Goal: Information Seeking & Learning: Learn about a topic

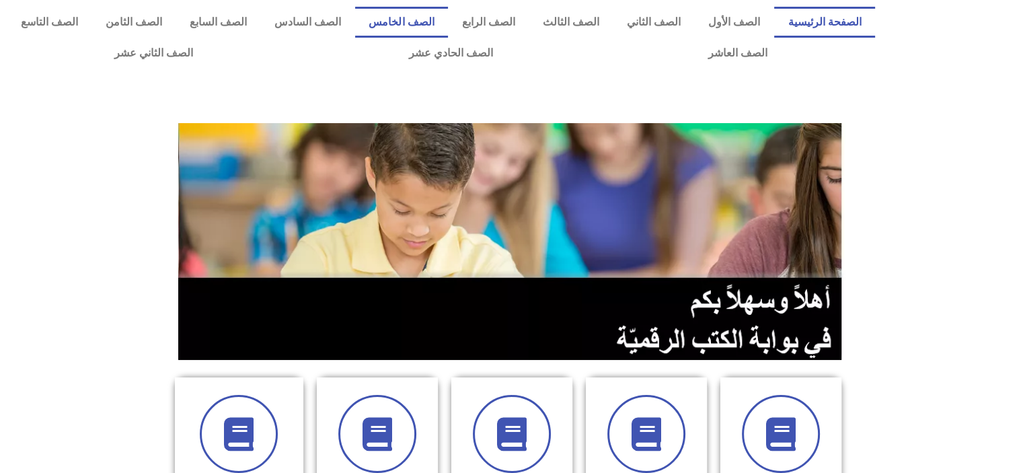
click at [444, 28] on link "الصف الخامس" at bounding box center [401, 22] width 93 height 31
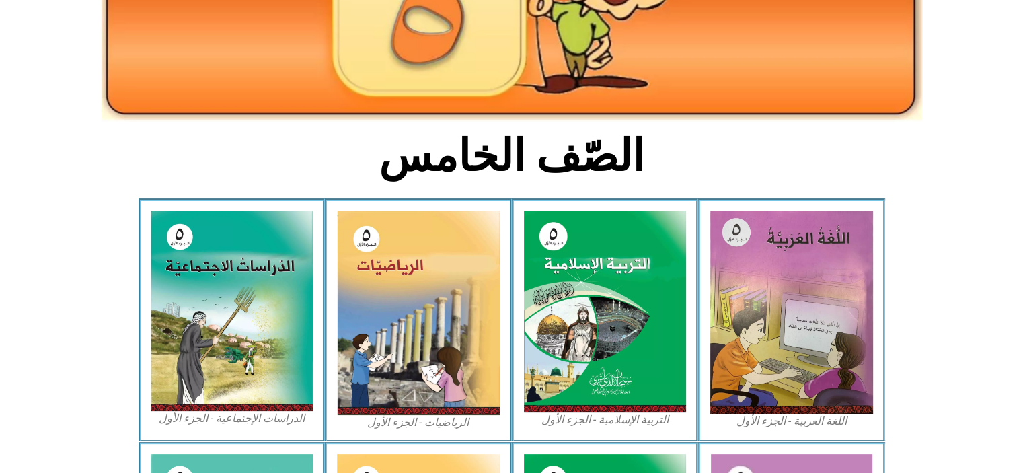
scroll to position [228, 0]
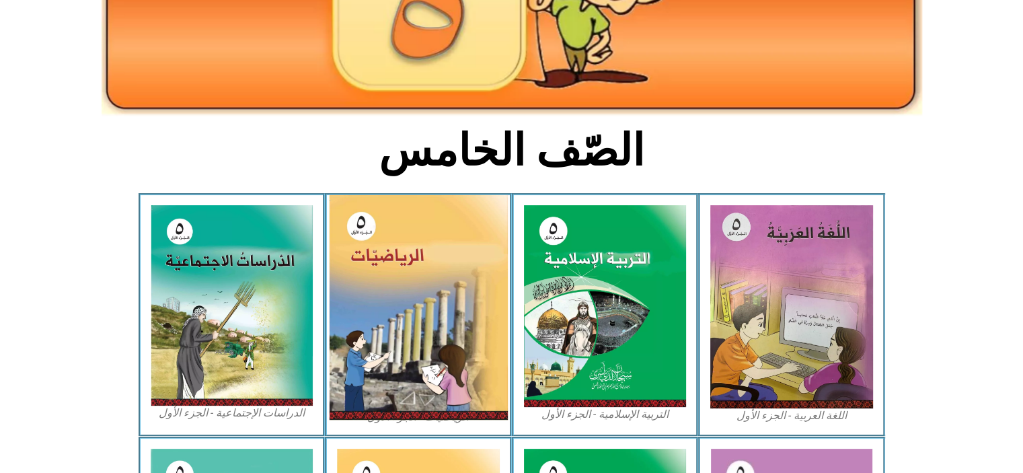
click at [441, 322] on img at bounding box center [418, 307] width 179 height 225
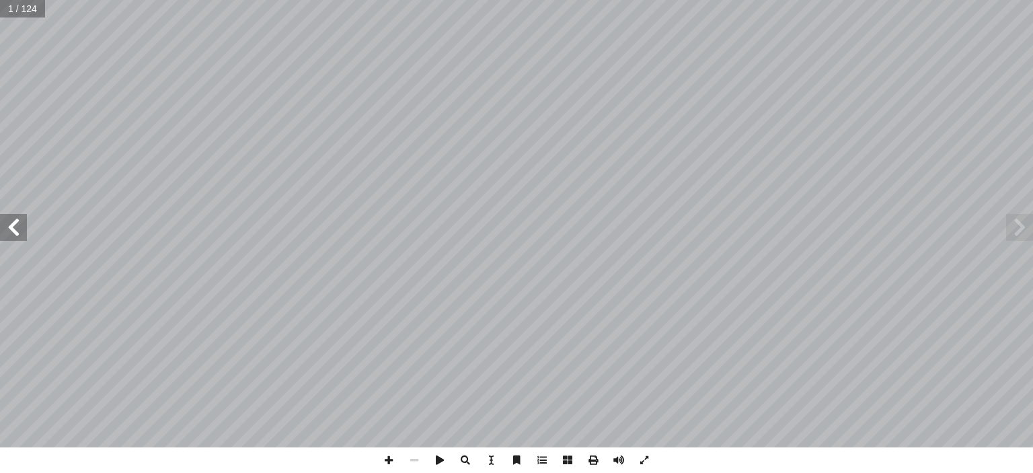
click at [22, 230] on span at bounding box center [13, 227] width 27 height 27
click at [17, 227] on span at bounding box center [13, 227] width 27 height 27
click at [22, 222] on span at bounding box center [13, 227] width 27 height 27
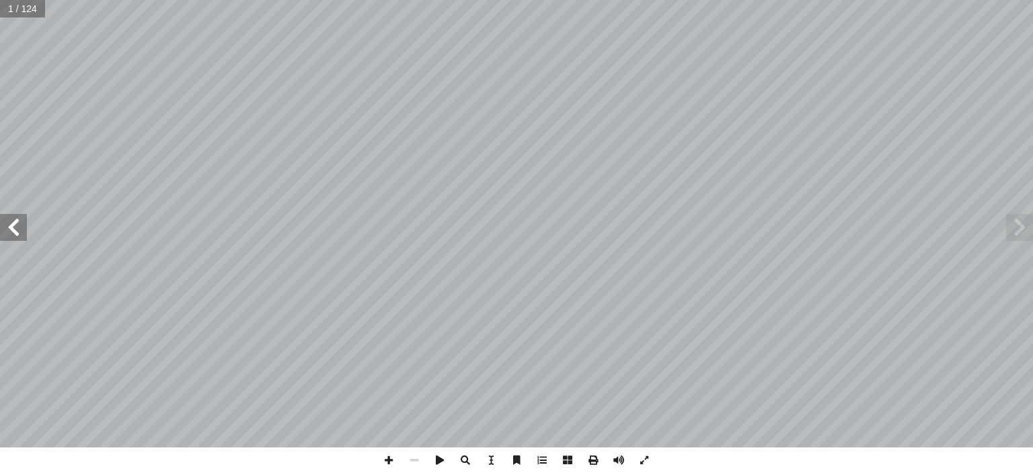
click at [22, 222] on span at bounding box center [13, 227] width 27 height 27
click at [20, 229] on span at bounding box center [13, 227] width 27 height 27
click at [22, 230] on span at bounding box center [13, 227] width 27 height 27
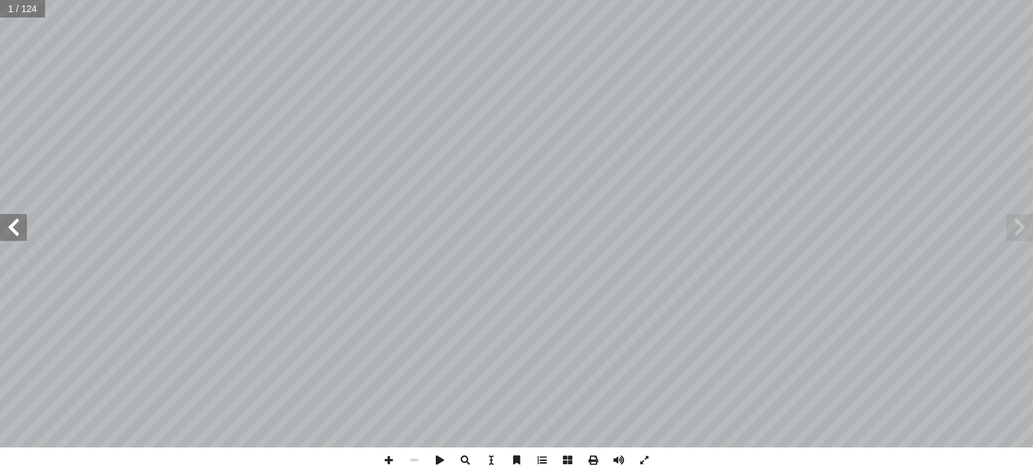
click at [16, 235] on span at bounding box center [13, 227] width 27 height 27
click at [18, 237] on span at bounding box center [13, 227] width 27 height 27
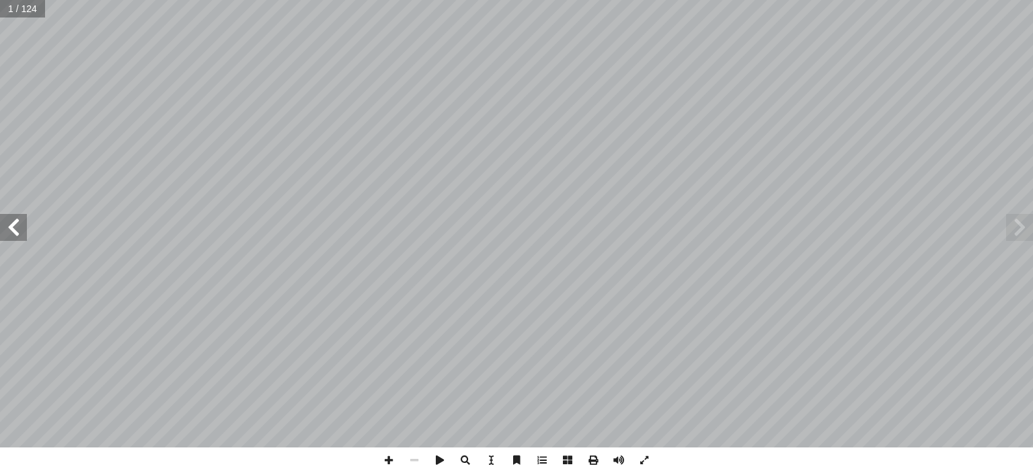
click at [18, 237] on span at bounding box center [13, 227] width 27 height 27
click at [20, 237] on span at bounding box center [13, 227] width 27 height 27
click at [15, 224] on span at bounding box center [13, 227] width 27 height 27
click at [23, 227] on span at bounding box center [13, 227] width 27 height 27
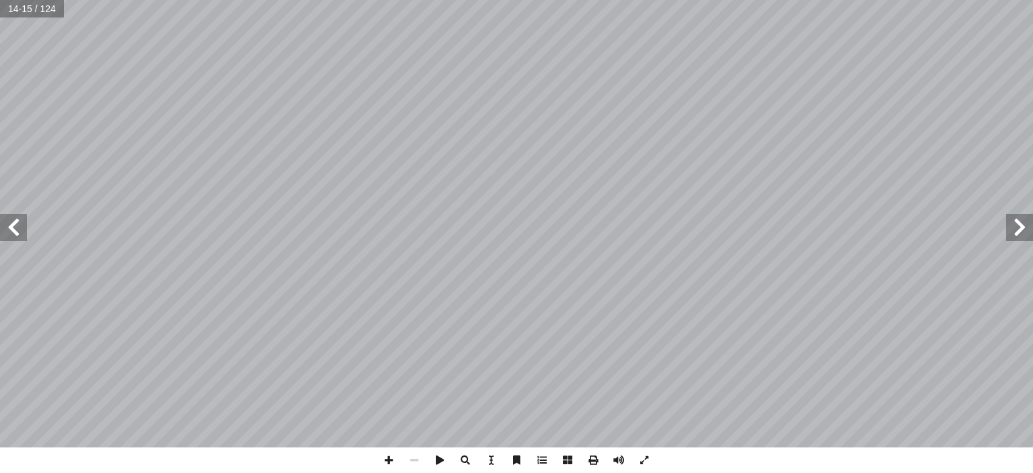
click at [20, 226] on span at bounding box center [13, 227] width 27 height 27
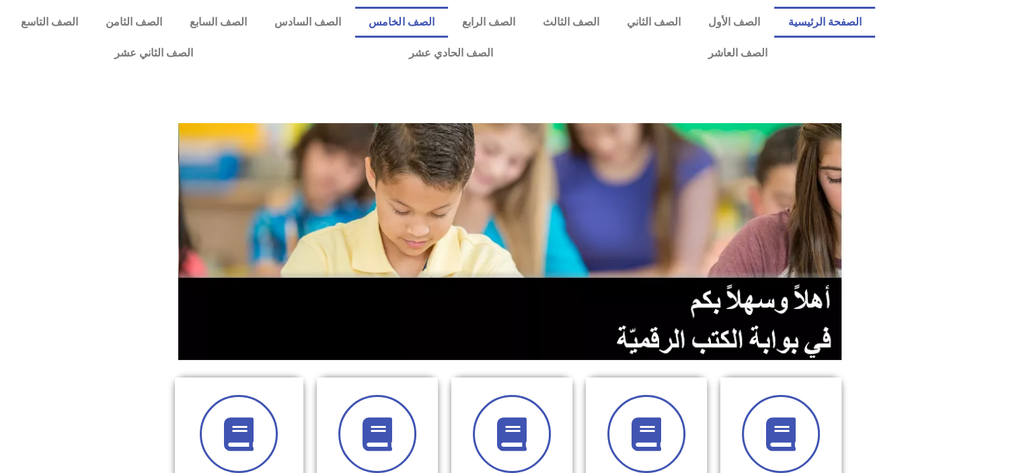
click at [432, 25] on link "الصف الخامس" at bounding box center [401, 22] width 93 height 31
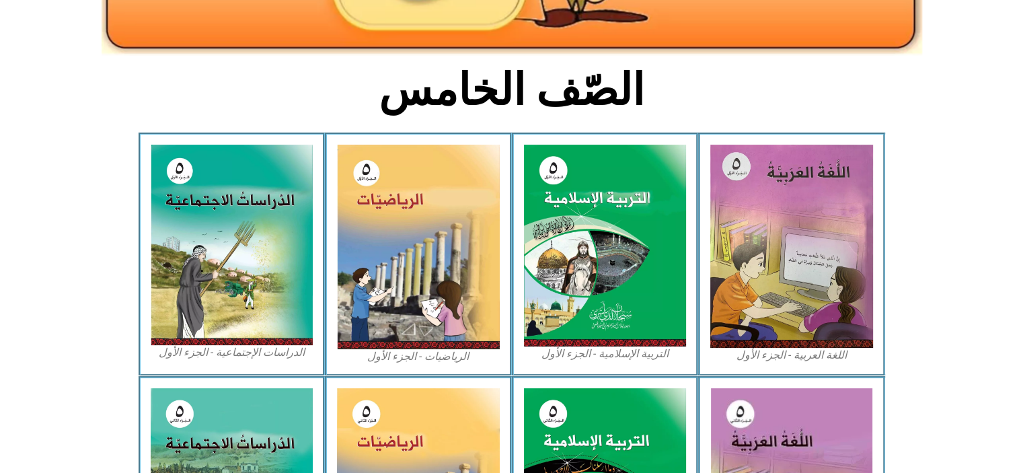
scroll to position [292, 0]
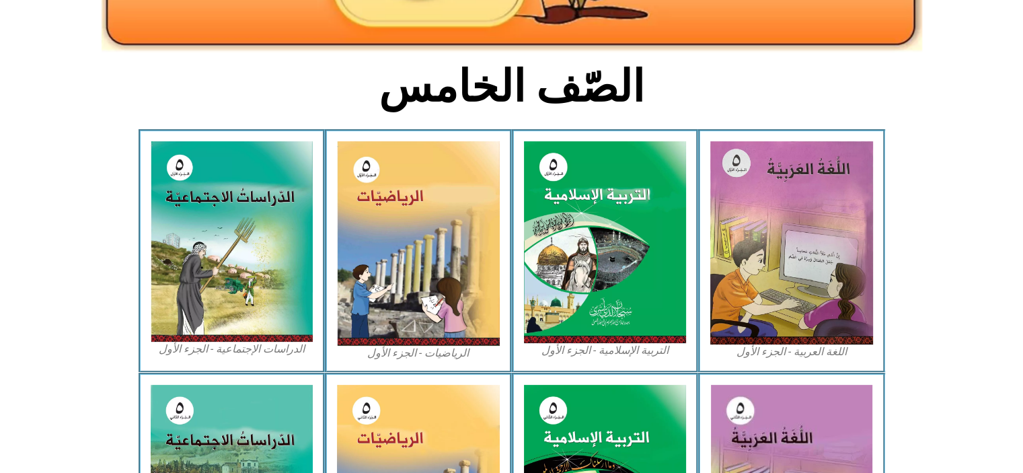
click at [382, 303] on img at bounding box center [418, 243] width 163 height 204
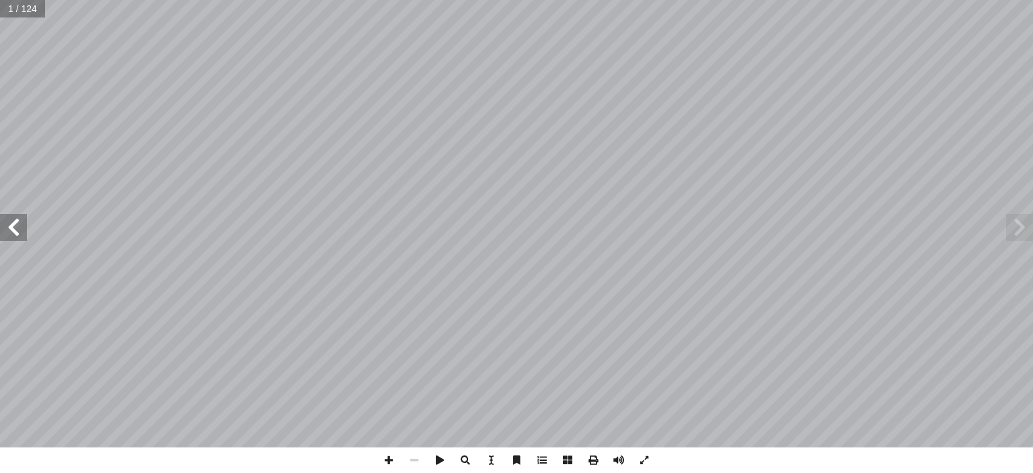
click at [17, 226] on span at bounding box center [13, 227] width 27 height 27
click at [17, 228] on span at bounding box center [13, 227] width 27 height 27
click at [23, 234] on span at bounding box center [13, 227] width 27 height 27
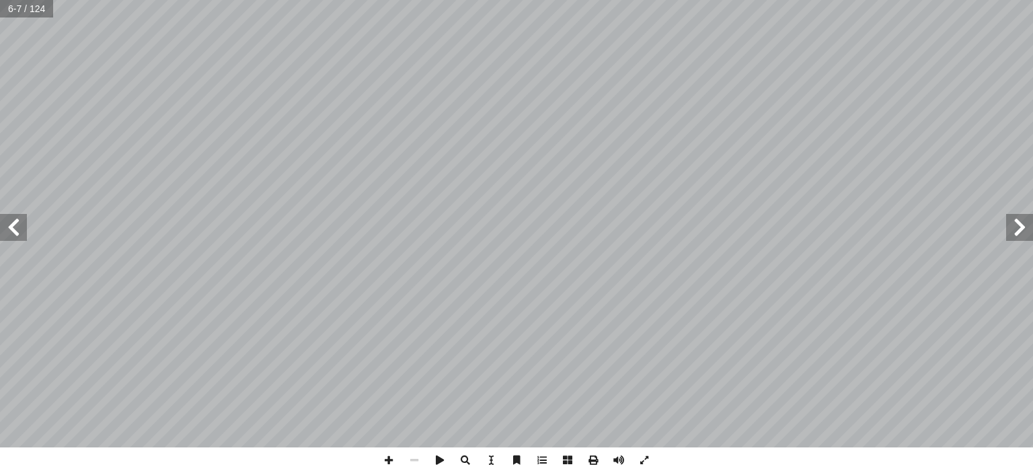
click at [24, 233] on span at bounding box center [13, 227] width 27 height 27
click at [20, 229] on span at bounding box center [13, 227] width 27 height 27
click at [18, 228] on span at bounding box center [13, 227] width 27 height 27
click at [13, 226] on span at bounding box center [13, 227] width 27 height 27
click at [23, 237] on span at bounding box center [13, 227] width 27 height 27
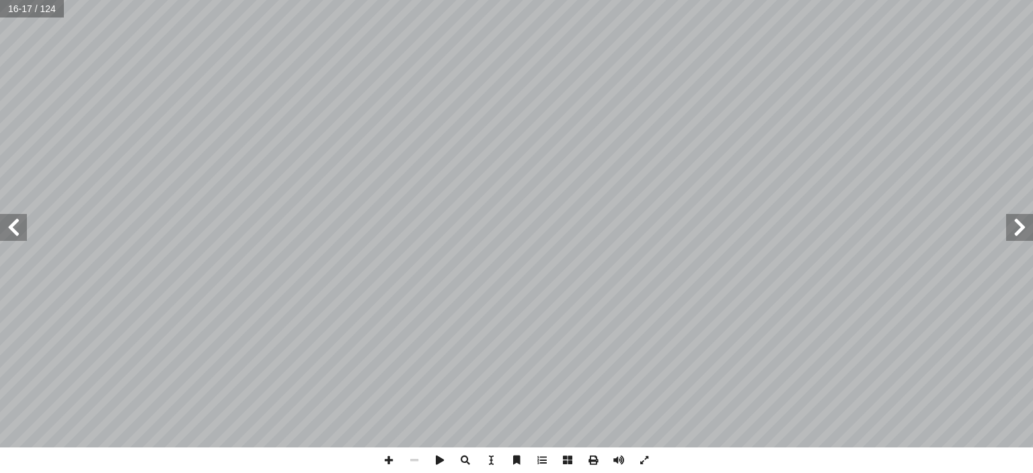
click at [17, 230] on span at bounding box center [13, 227] width 27 height 27
click at [18, 233] on span at bounding box center [13, 227] width 27 height 27
click at [13, 228] on span at bounding box center [13, 227] width 27 height 27
click at [20, 233] on span at bounding box center [13, 227] width 27 height 27
click at [22, 226] on span at bounding box center [13, 227] width 27 height 27
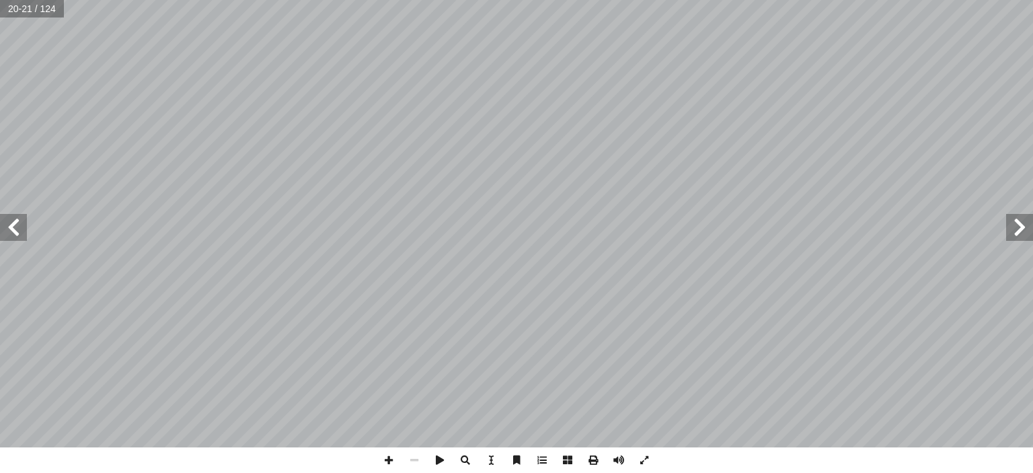
click at [22, 228] on span at bounding box center [13, 227] width 27 height 27
click at [13, 226] on span at bounding box center [13, 227] width 27 height 27
click at [9, 224] on span at bounding box center [13, 227] width 27 height 27
